Goal: Communication & Community: Answer question/provide support

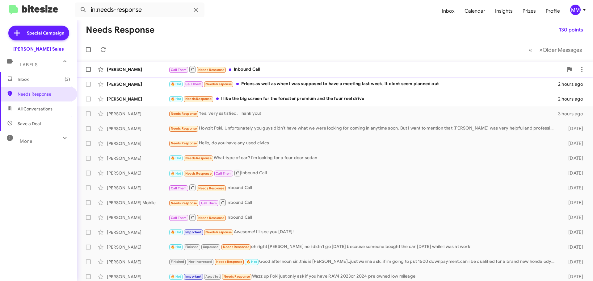
click at [251, 72] on div "Call Them Needs Response Inbound Call" at bounding box center [366, 69] width 395 height 8
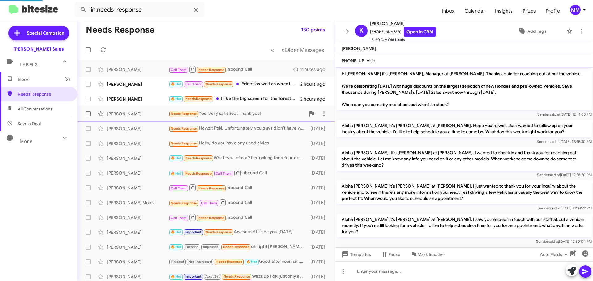
scroll to position [187, 0]
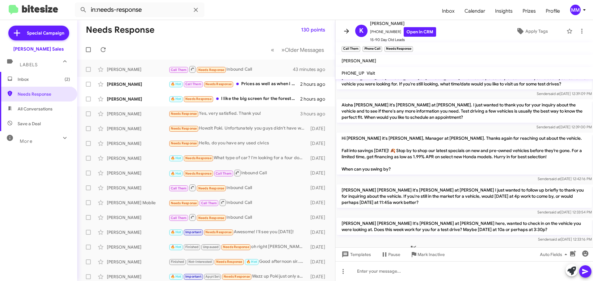
click at [348, 29] on icon at bounding box center [346, 30] width 7 height 7
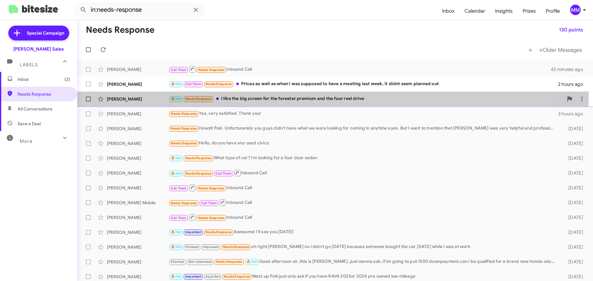
click at [257, 96] on div "🔥 Hot Needs Response I like the big screen for the forester premium and the fou…" at bounding box center [366, 98] width 395 height 7
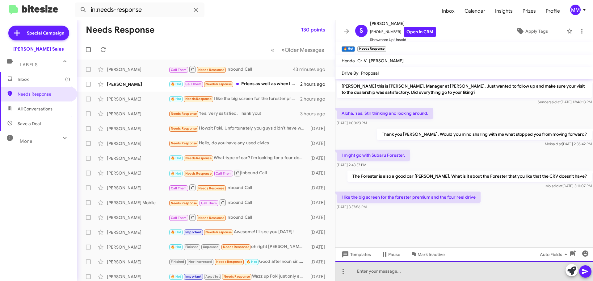
click at [369, 272] on div at bounding box center [463, 271] width 257 height 20
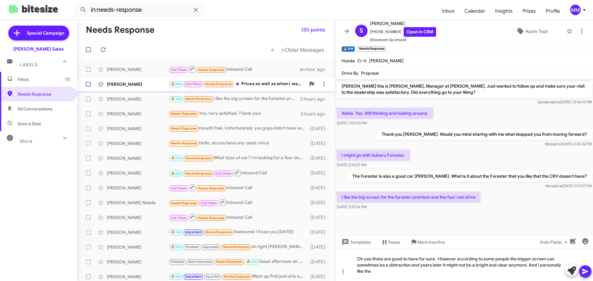
click at [150, 86] on div "[PERSON_NAME]" at bounding box center [138, 84] width 62 height 6
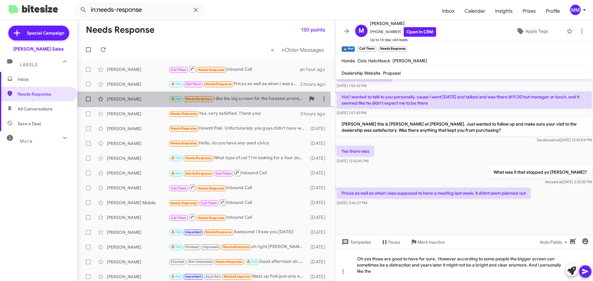
click at [134, 100] on div "[PERSON_NAME]" at bounding box center [138, 99] width 62 height 6
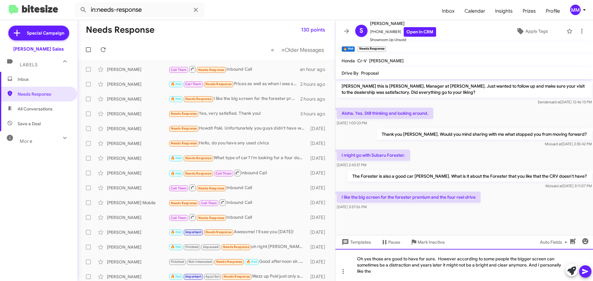
drag, startPoint x: 378, startPoint y: 270, endPoint x: 383, endPoint y: 268, distance: 5.5
click at [379, 270] on div "Oh yes those are good to have for sure. However according to some people the bi…" at bounding box center [463, 265] width 257 height 32
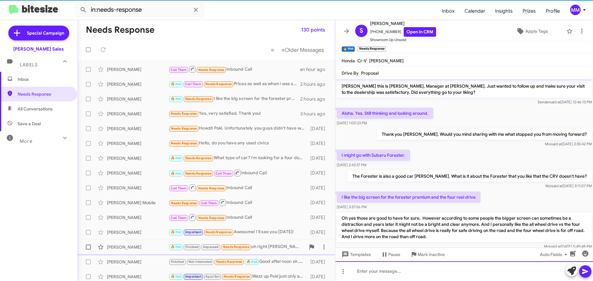
scroll to position [14, 0]
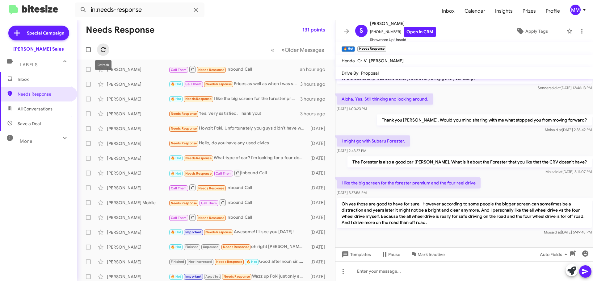
click at [104, 49] on icon at bounding box center [102, 49] width 7 height 7
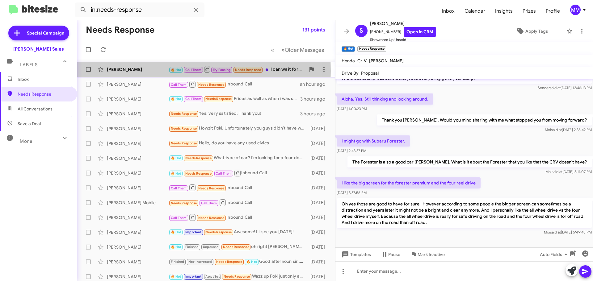
click at [130, 71] on div "[PERSON_NAME]" at bounding box center [138, 69] width 62 height 6
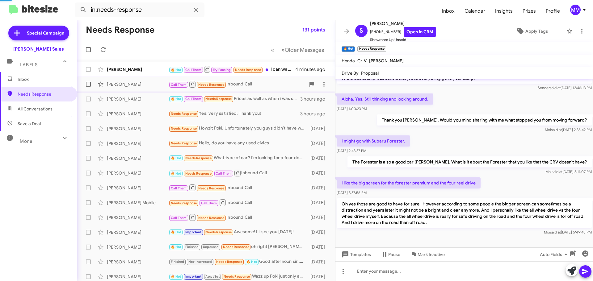
scroll to position [489, 0]
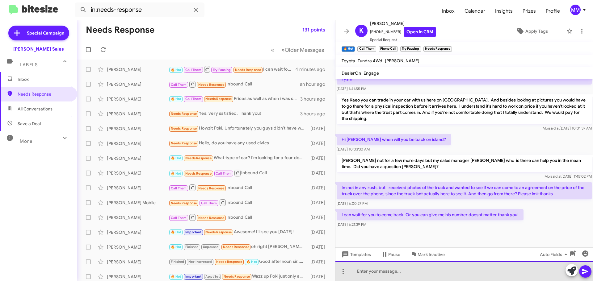
click at [375, 275] on div at bounding box center [463, 271] width 257 height 20
click at [378, 274] on div "wEL" at bounding box center [463, 271] width 257 height 20
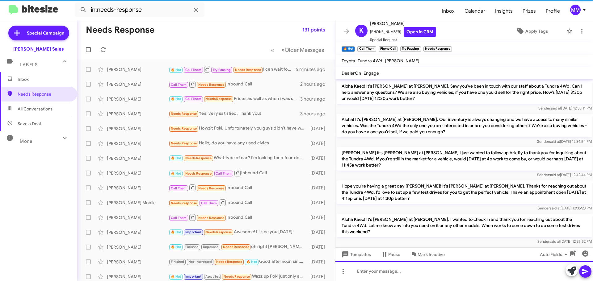
scroll to position [31, 0]
